Goal: Use online tool/utility: Utilize a website feature to perform a specific function

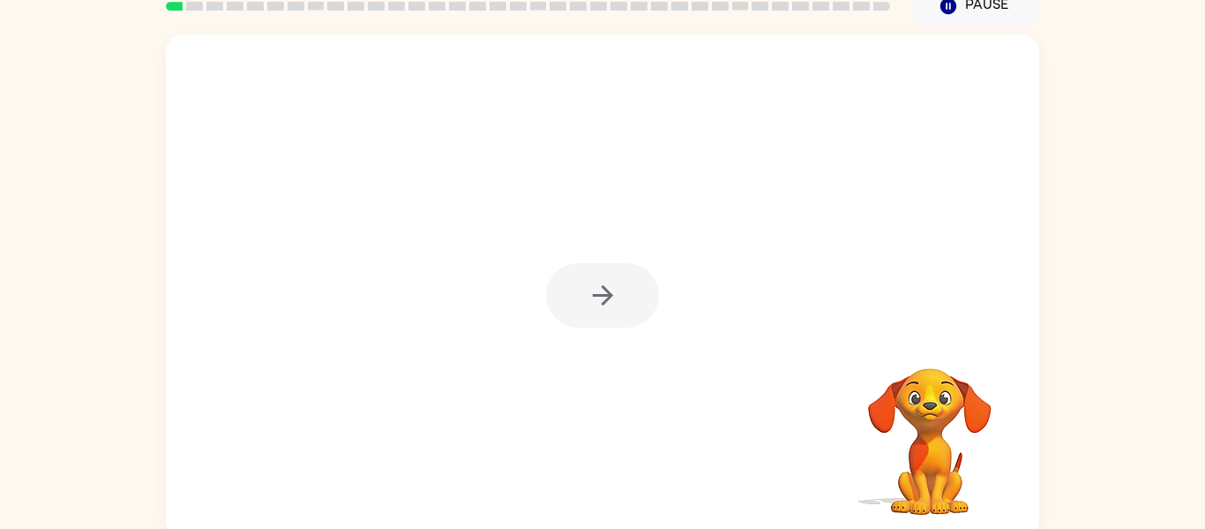
scroll to position [83, 0]
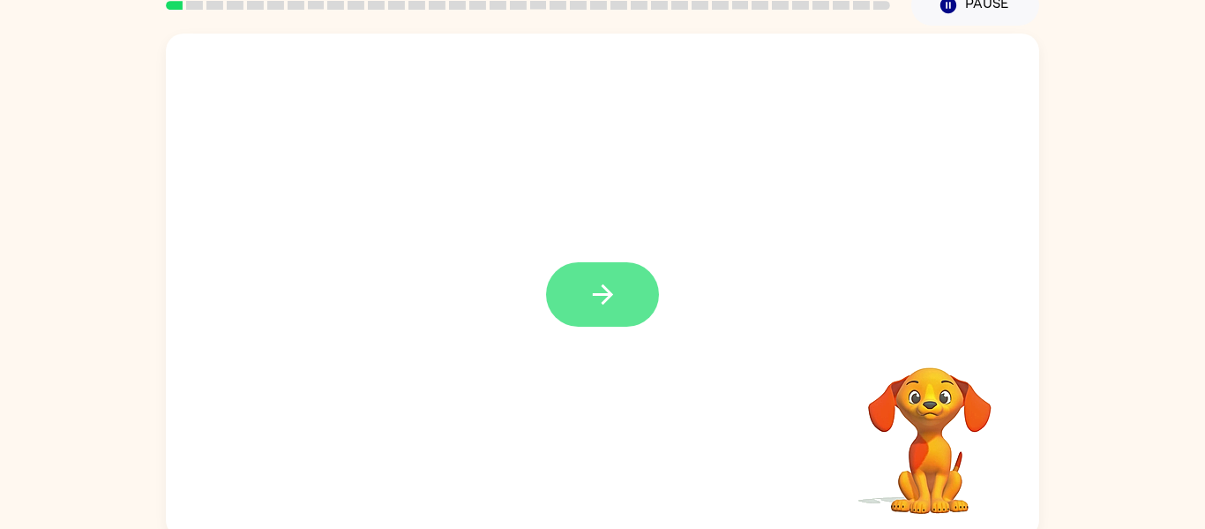
click at [627, 288] on button "button" at bounding box center [602, 294] width 113 height 64
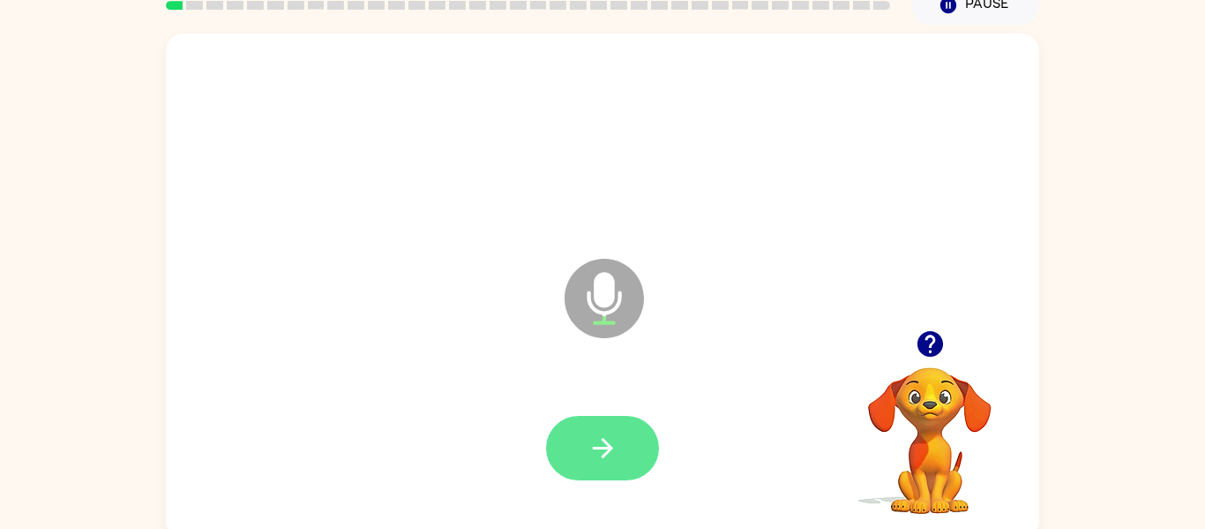
click at [603, 454] on icon "button" at bounding box center [602, 448] width 20 height 20
click at [598, 460] on icon "button" at bounding box center [603, 447] width 31 height 31
click at [588, 444] on icon "button" at bounding box center [603, 447] width 31 height 31
click at [588, 435] on icon "button" at bounding box center [603, 447] width 31 height 31
click at [608, 458] on icon "button" at bounding box center [603, 447] width 31 height 31
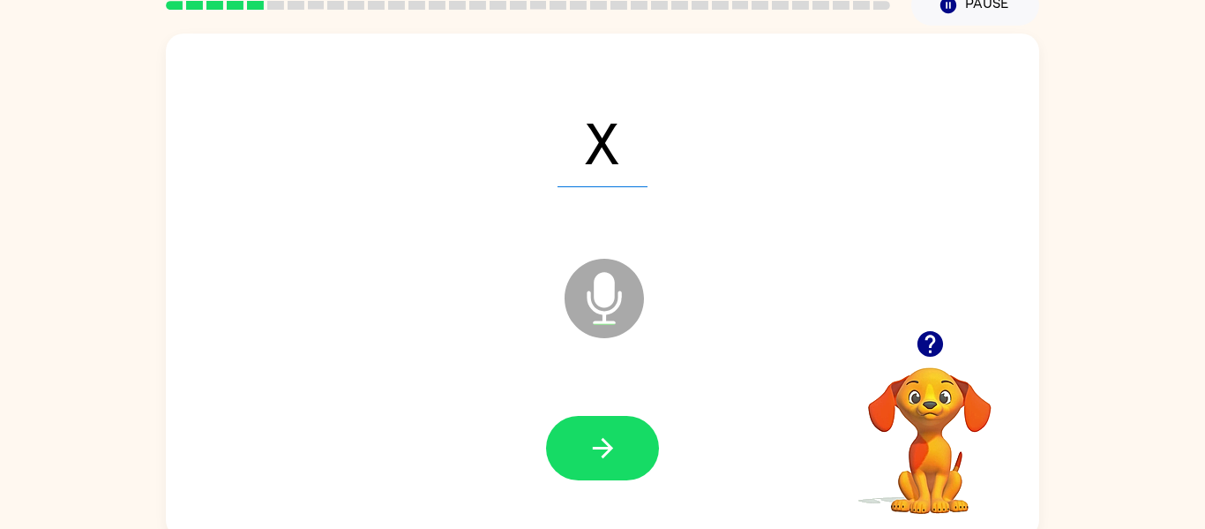
click at [588, 447] on icon "button" at bounding box center [603, 447] width 31 height 31
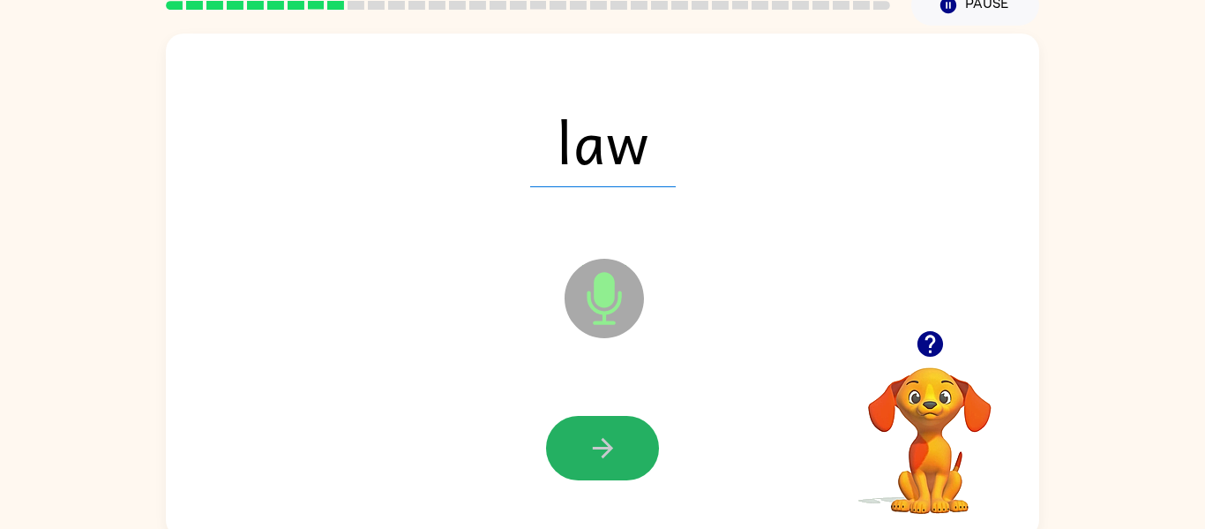
click at [588, 447] on icon "button" at bounding box center [603, 447] width 31 height 31
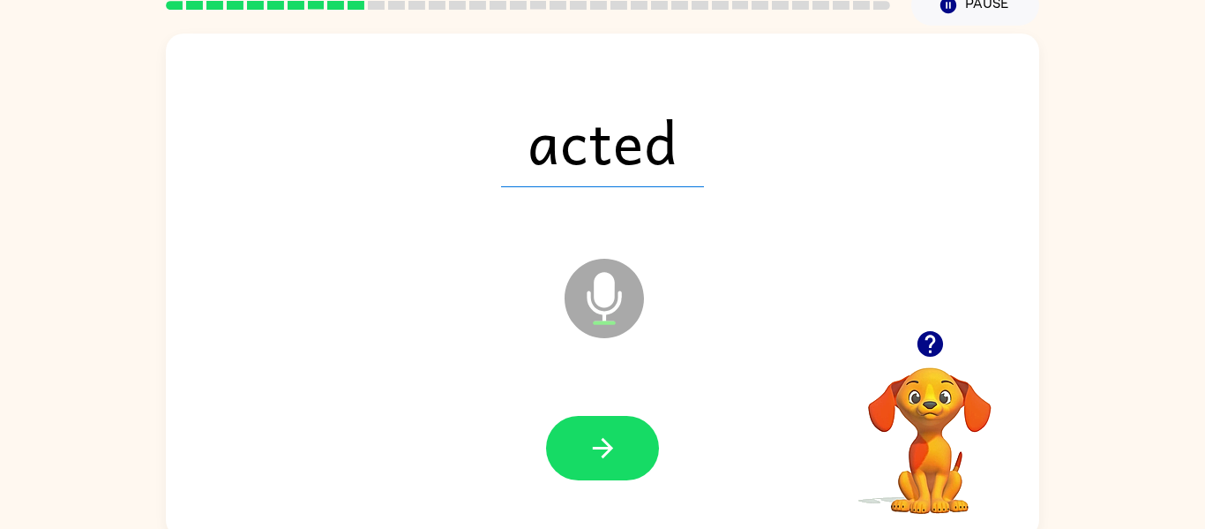
click at [588, 447] on icon "button" at bounding box center [603, 447] width 31 height 31
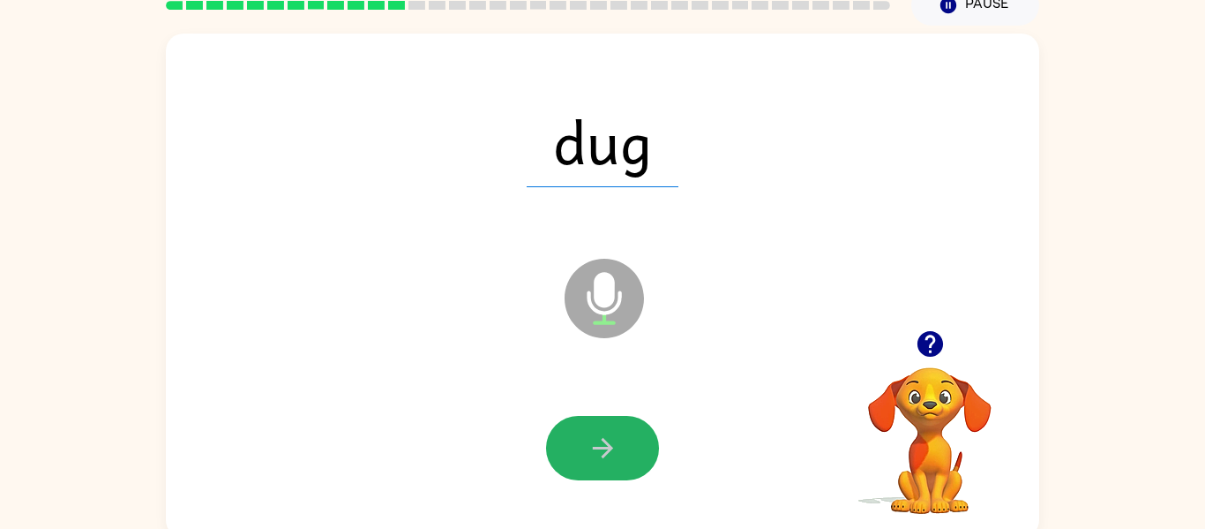
click at [588, 447] on icon "button" at bounding box center [603, 447] width 31 height 31
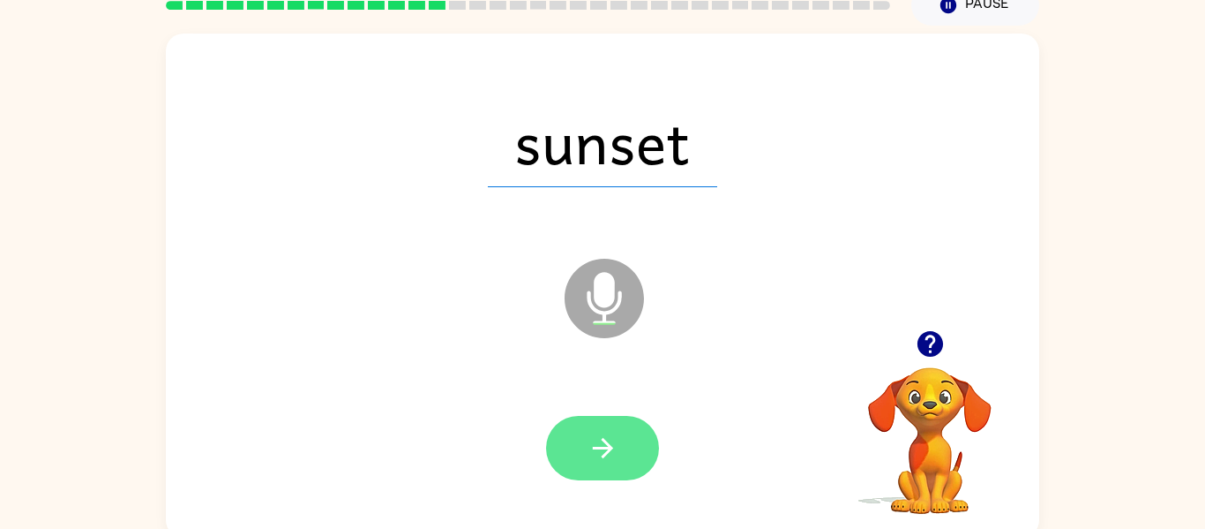
click at [597, 437] on icon "button" at bounding box center [603, 447] width 31 height 31
click at [595, 453] on icon "button" at bounding box center [603, 447] width 31 height 31
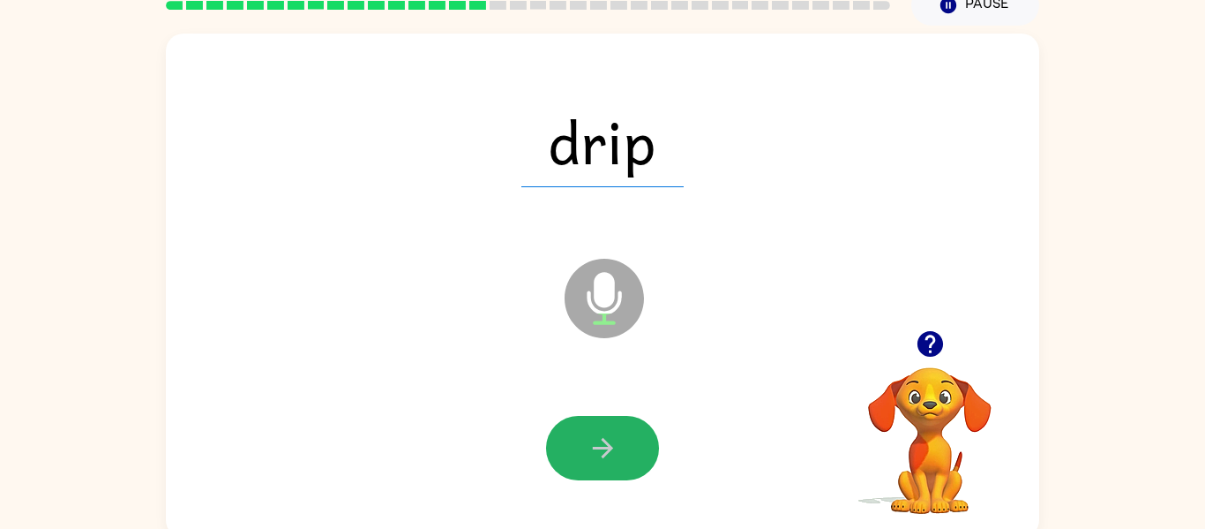
click at [595, 453] on icon "button" at bounding box center [603, 447] width 31 height 31
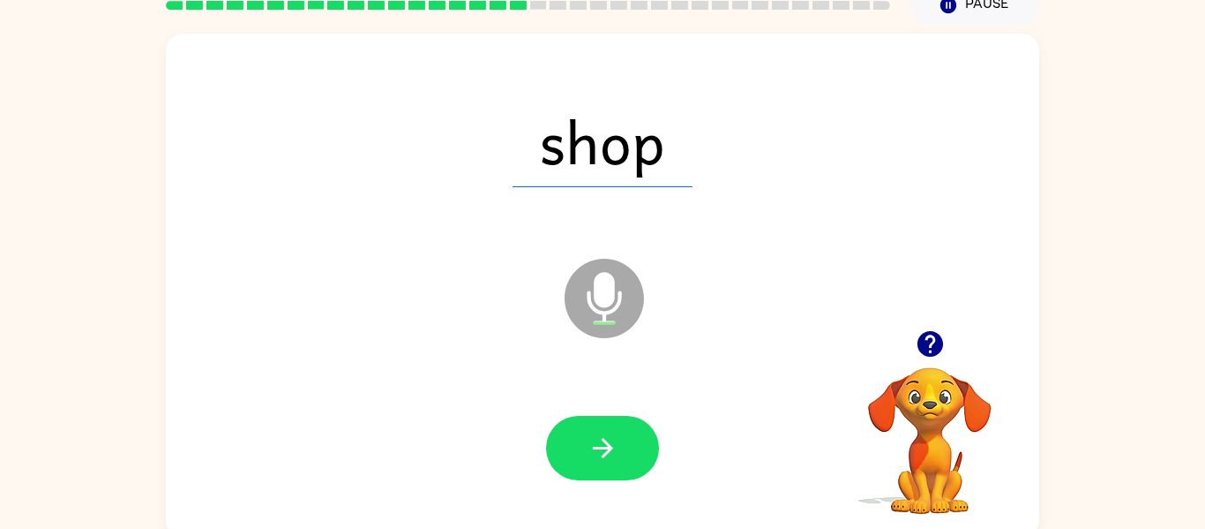
click at [595, 453] on icon "button" at bounding box center [603, 447] width 31 height 31
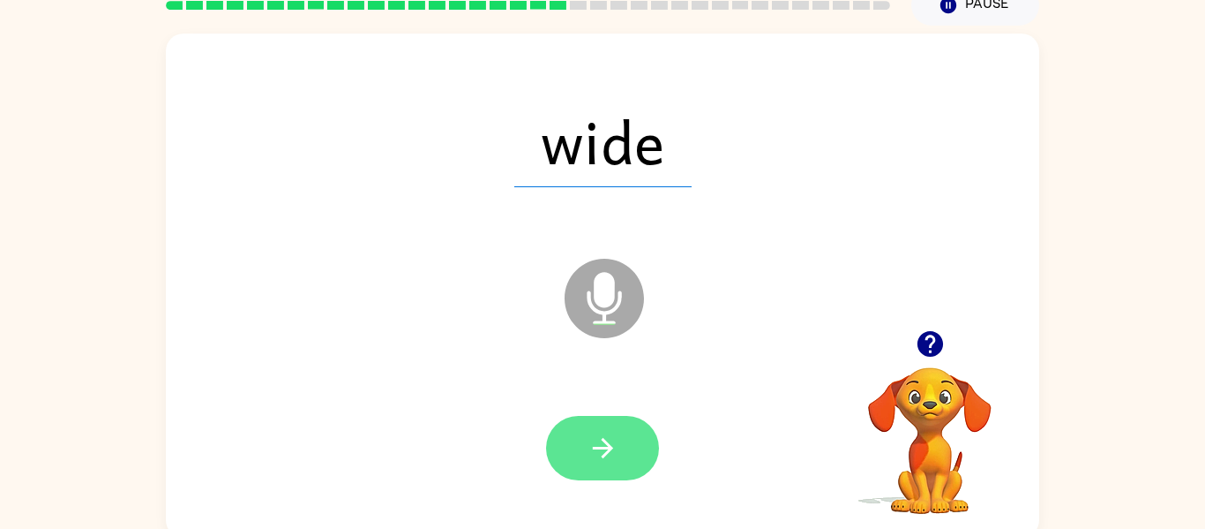
click at [617, 471] on button "button" at bounding box center [602, 448] width 113 height 64
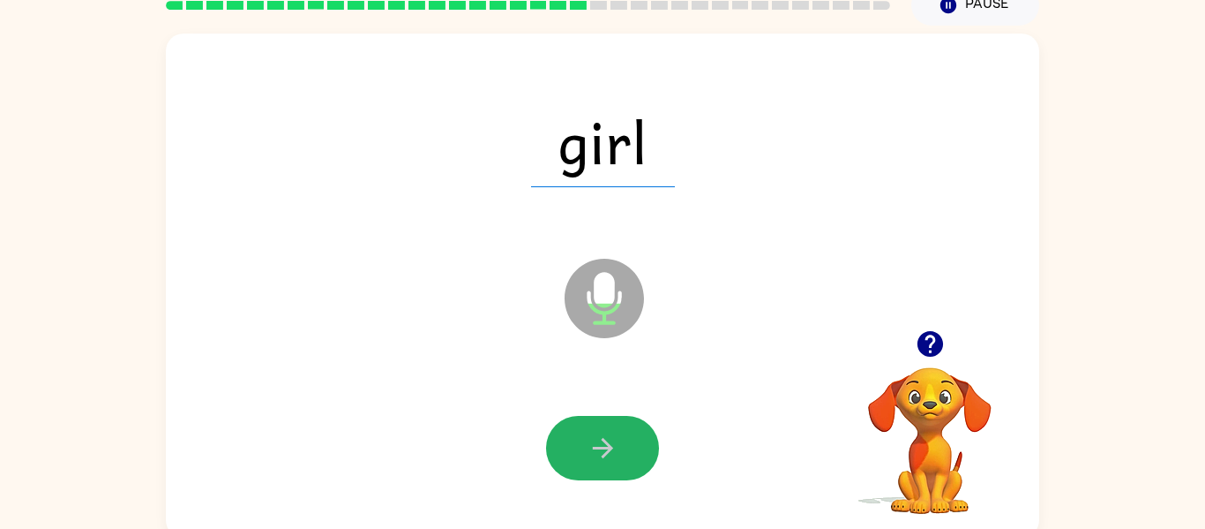
click at [613, 453] on icon "button" at bounding box center [603, 447] width 31 height 31
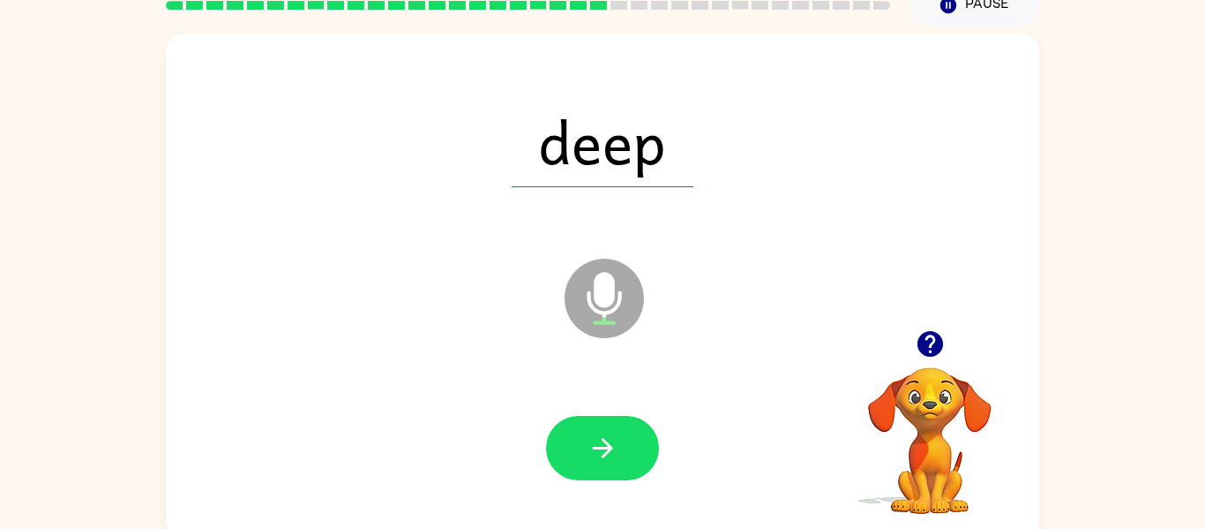
click at [613, 453] on icon "button" at bounding box center [603, 447] width 31 height 31
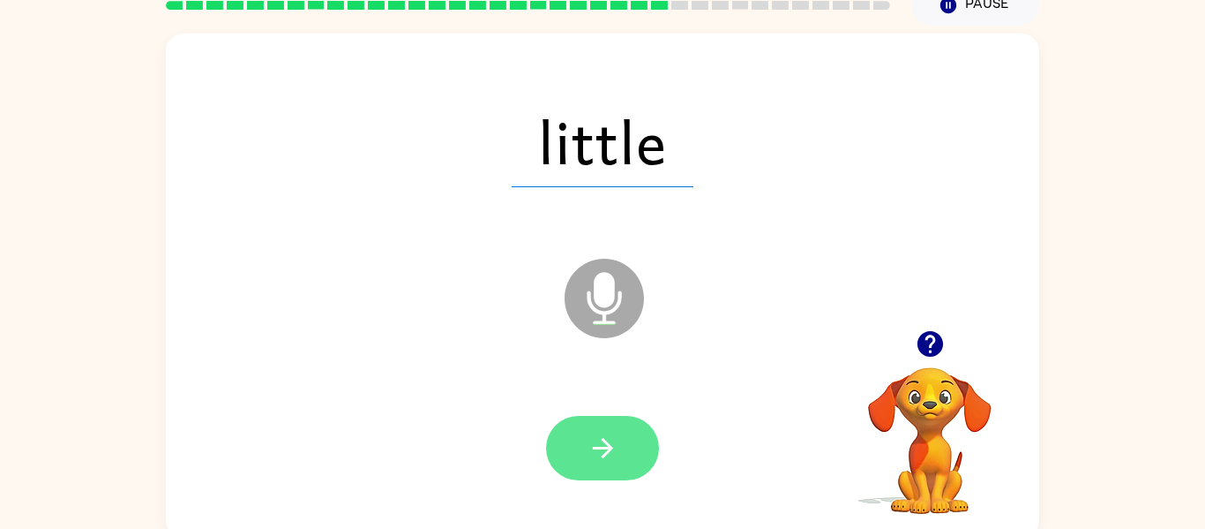
click at [572, 447] on button "button" at bounding box center [602, 448] width 113 height 64
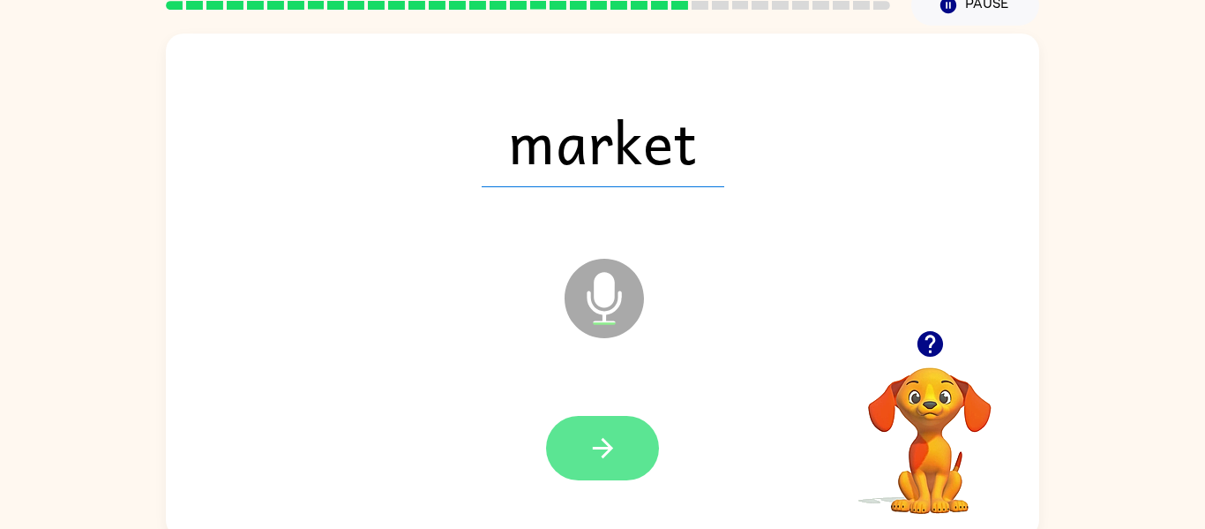
click at [605, 450] on icon "button" at bounding box center [603, 447] width 31 height 31
click at [581, 453] on button "button" at bounding box center [602, 448] width 113 height 64
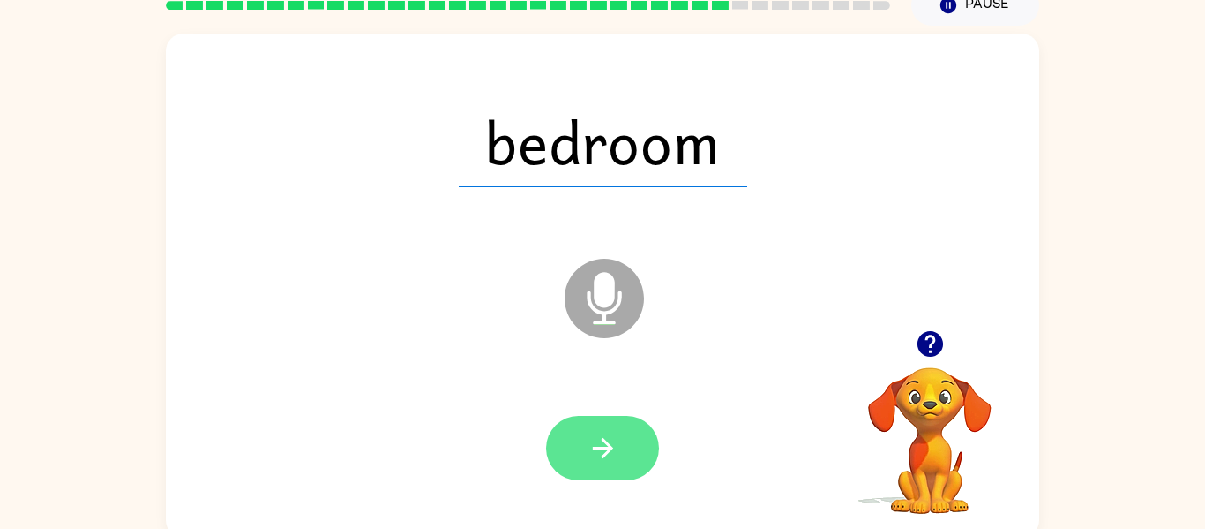
click at [610, 451] on icon "button" at bounding box center [603, 447] width 31 height 31
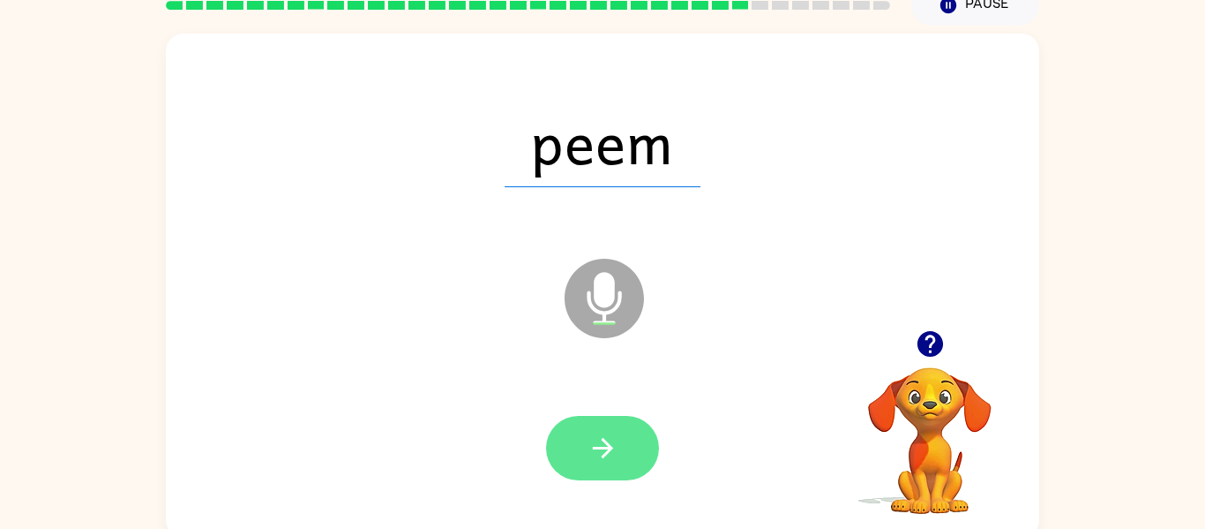
click at [627, 462] on button "button" at bounding box center [602, 448] width 113 height 64
click at [585, 457] on button "button" at bounding box center [602, 448] width 113 height 64
click at [619, 437] on button "button" at bounding box center [602, 448] width 113 height 64
click at [557, 458] on button "button" at bounding box center [602, 448] width 113 height 64
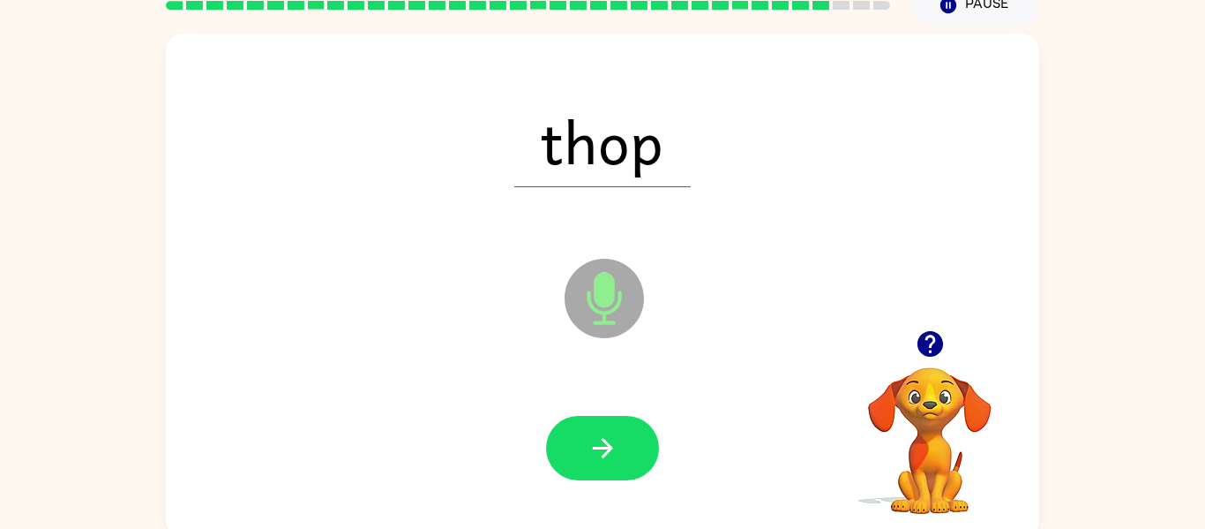
click at [557, 458] on button "button" at bounding box center [602, 448] width 113 height 64
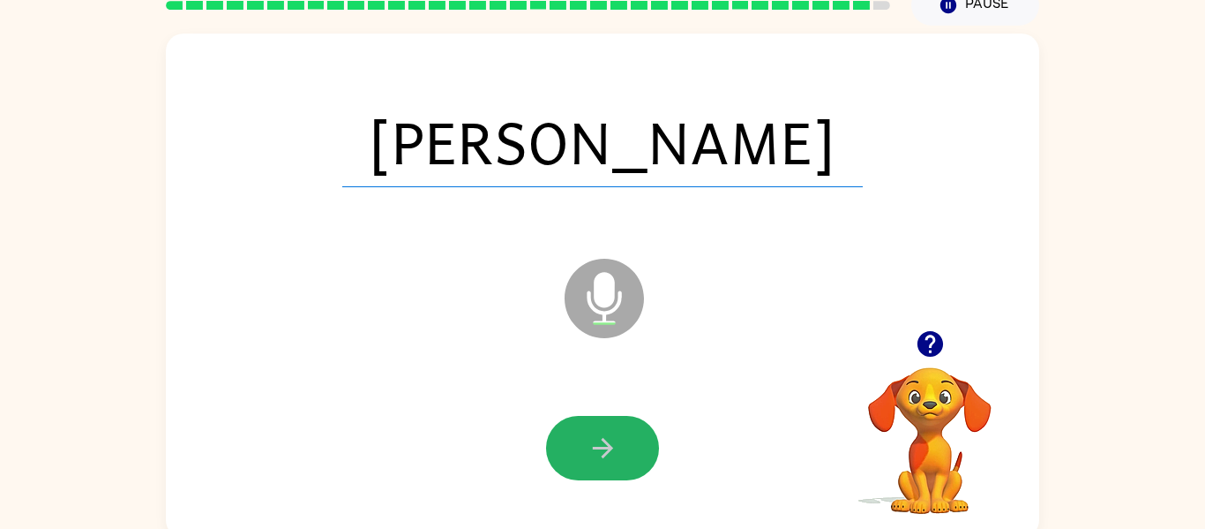
click at [557, 458] on button "button" at bounding box center [602, 448] width 113 height 64
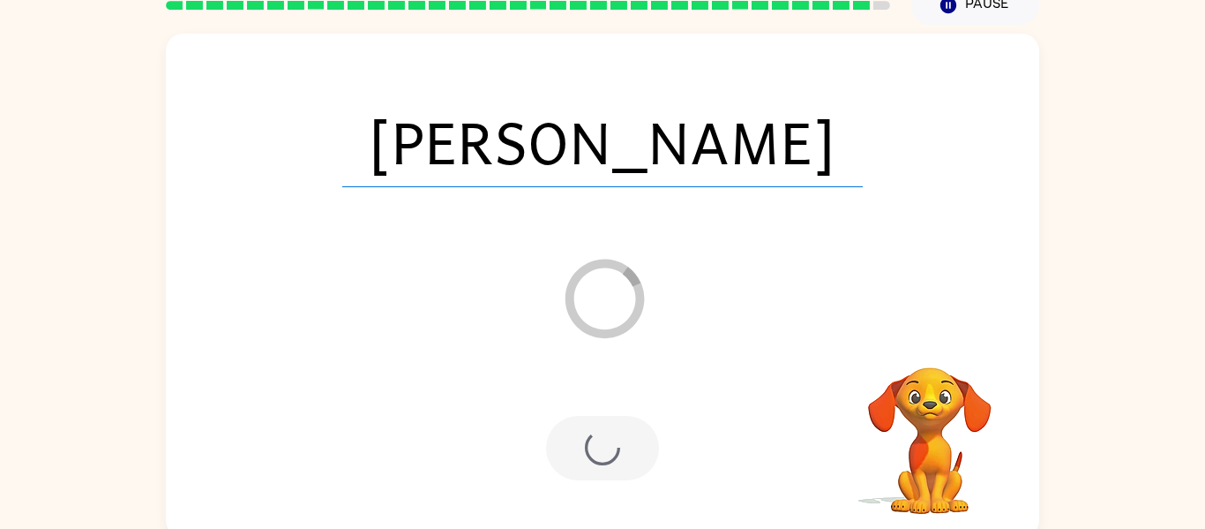
scroll to position [60, 0]
